Goal: Find specific page/section: Find specific page/section

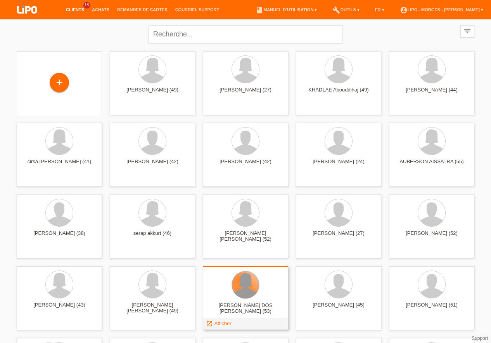
click at [254, 286] on div at bounding box center [245, 285] width 27 height 27
click at [219, 324] on span "Afficher" at bounding box center [223, 324] width 17 height 6
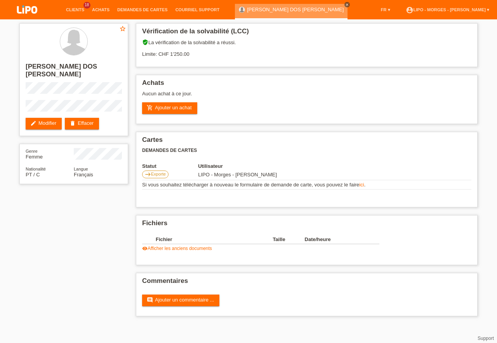
click at [345, 4] on icon "close" at bounding box center [347, 5] width 4 height 4
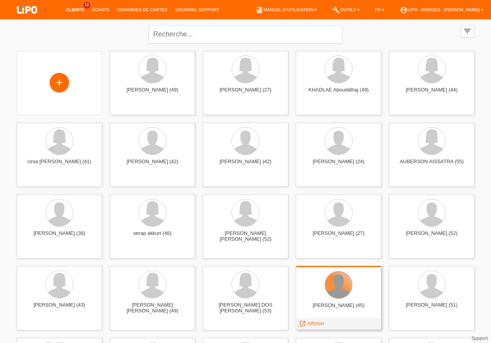
click at [344, 291] on div at bounding box center [338, 285] width 27 height 27
click at [311, 322] on span "Afficher" at bounding box center [316, 324] width 17 height 6
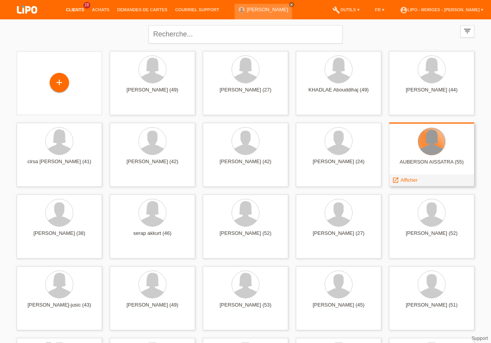
click at [431, 143] on div at bounding box center [431, 141] width 27 height 27
click at [412, 181] on span "Afficher" at bounding box center [409, 180] width 17 height 6
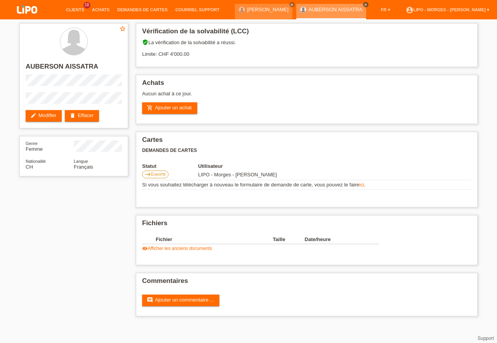
click at [364, 3] on icon "close" at bounding box center [366, 5] width 4 height 4
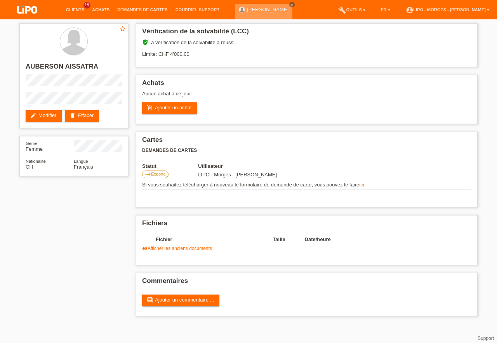
click at [290, 6] on icon "close" at bounding box center [292, 5] width 4 height 4
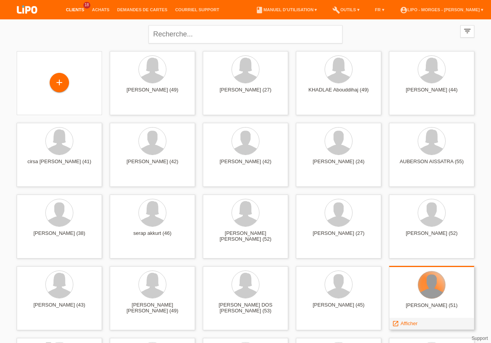
click at [434, 289] on div at bounding box center [431, 285] width 27 height 27
click at [410, 325] on span "Afficher" at bounding box center [409, 324] width 17 height 6
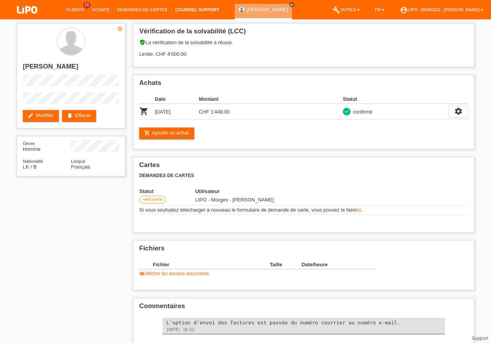
click at [196, 11] on link "Courriel Support" at bounding box center [198, 9] width 52 height 5
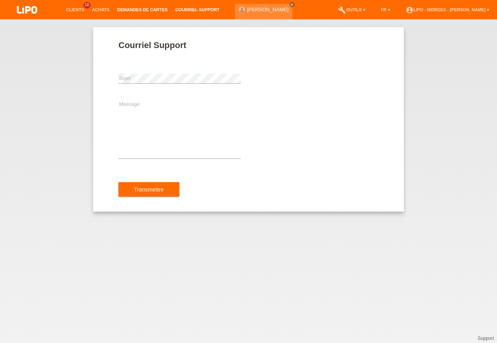
click at [125, 11] on link "Demandes de cartes" at bounding box center [142, 9] width 58 height 5
